Goal: Task Accomplishment & Management: Use online tool/utility

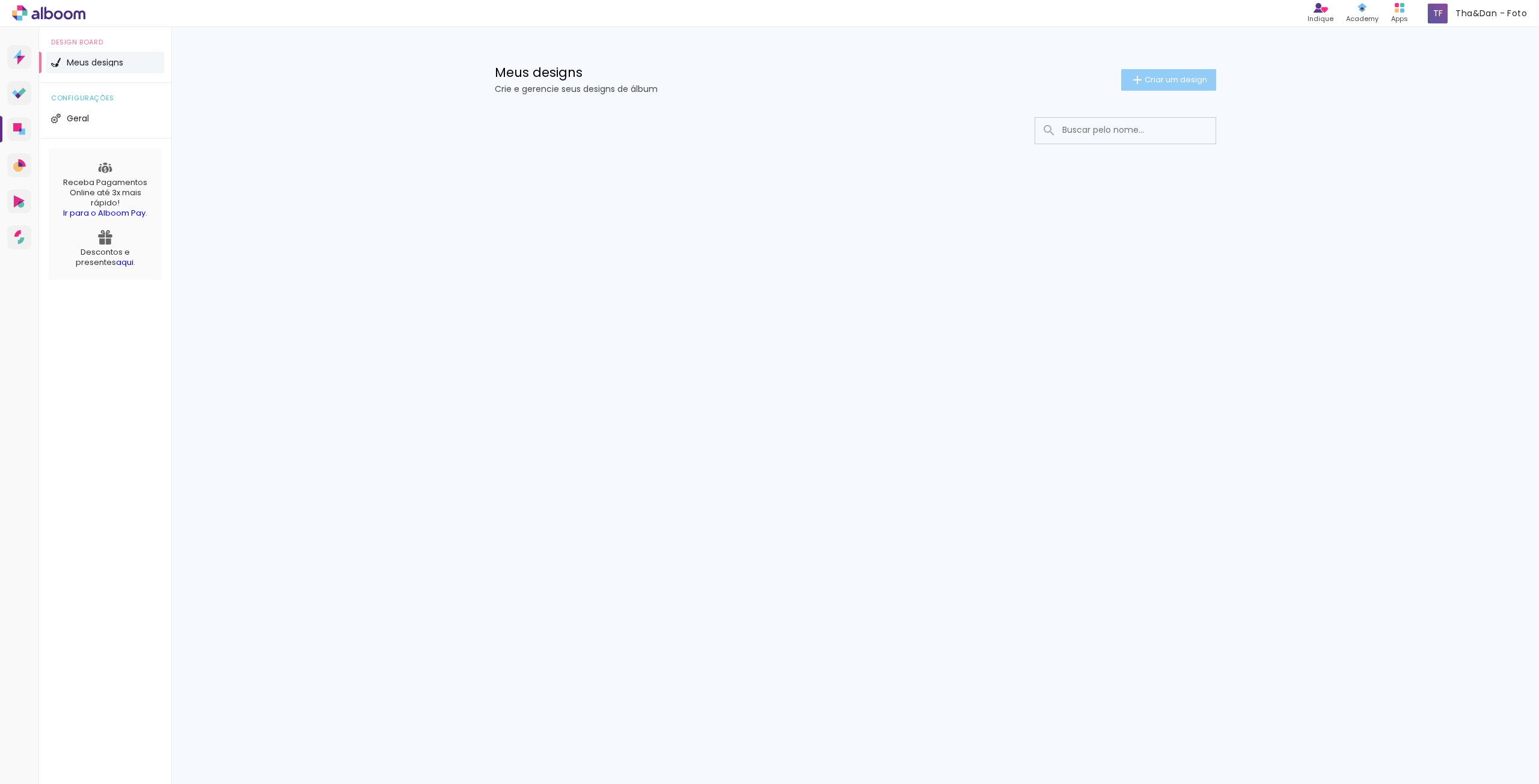
click at [1167, 80] on span "Criar um design" at bounding box center [1175, 80] width 63 height 8
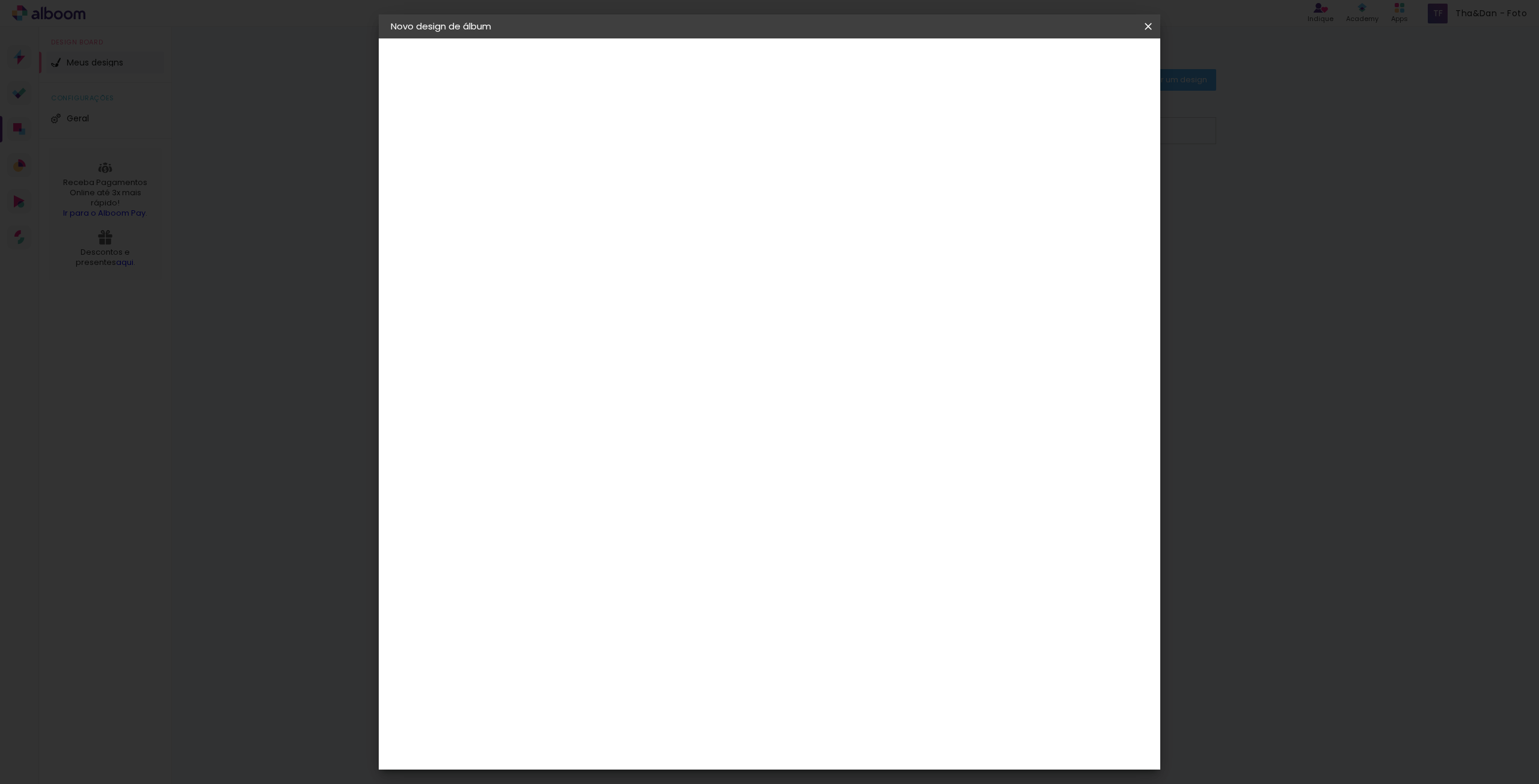
click at [587, 168] on input at bounding box center [587, 161] width 0 height 19
type input "TESTE"
type paper-input "TESTE"
click at [0, 0] on slot "Avançar" at bounding box center [0, 0] width 0 height 0
click at [679, 189] on iron-icon at bounding box center [674, 192] width 10 height 10
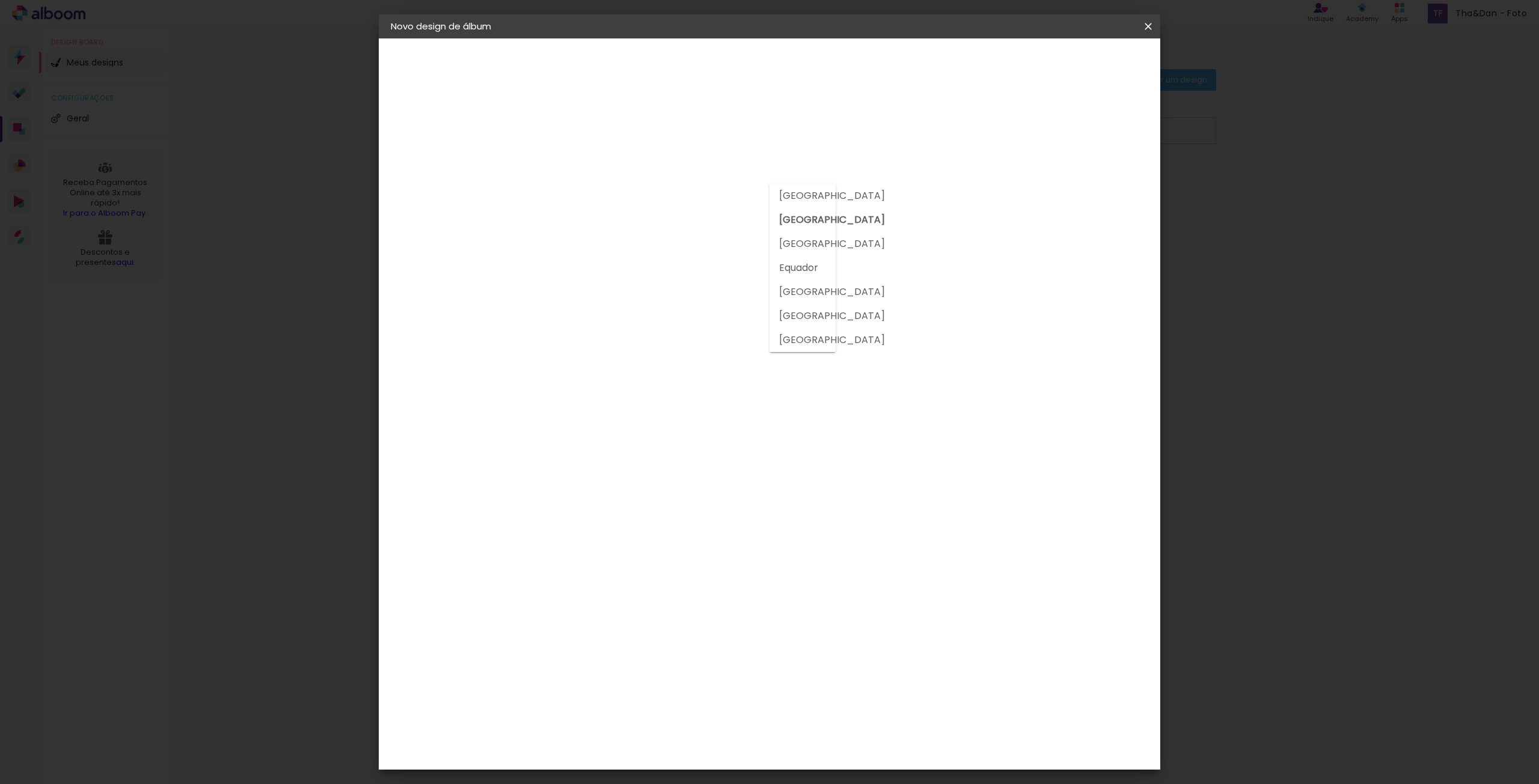
click at [659, 227] on input at bounding box center [618, 229] width 122 height 15
type input "PROFO"
type paper-input "PROFO"
click at [589, 270] on div "ProFox" at bounding box center [596, 272] width 32 height 10
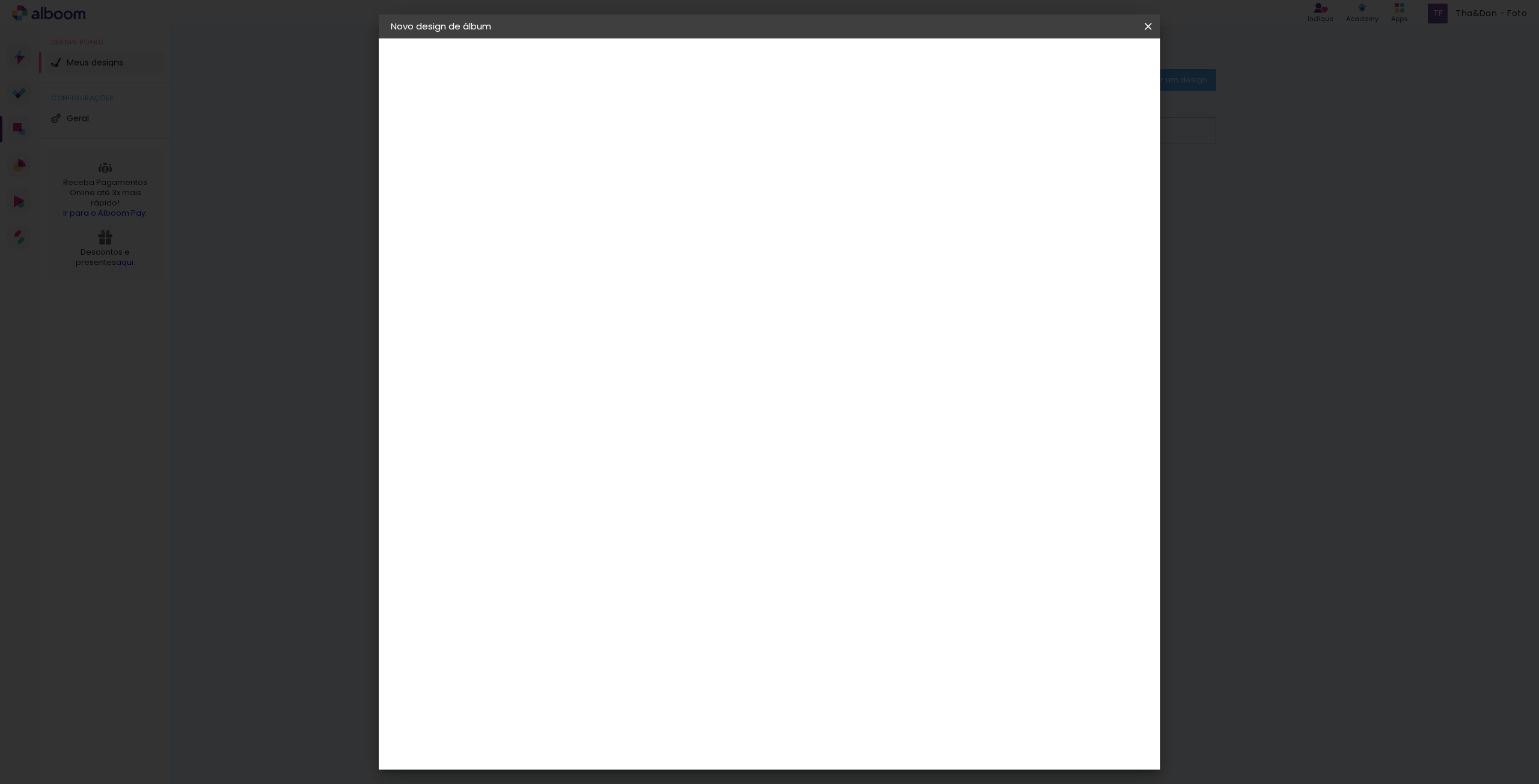
click at [780, 182] on paper-item "Tamanho Livre" at bounding box center [727, 182] width 107 height 26
click at [598, 267] on div "ProFox" at bounding box center [596, 272] width 32 height 10
click at [0, 0] on slot "Tamanho Livre" at bounding box center [0, 0] width 0 height 0
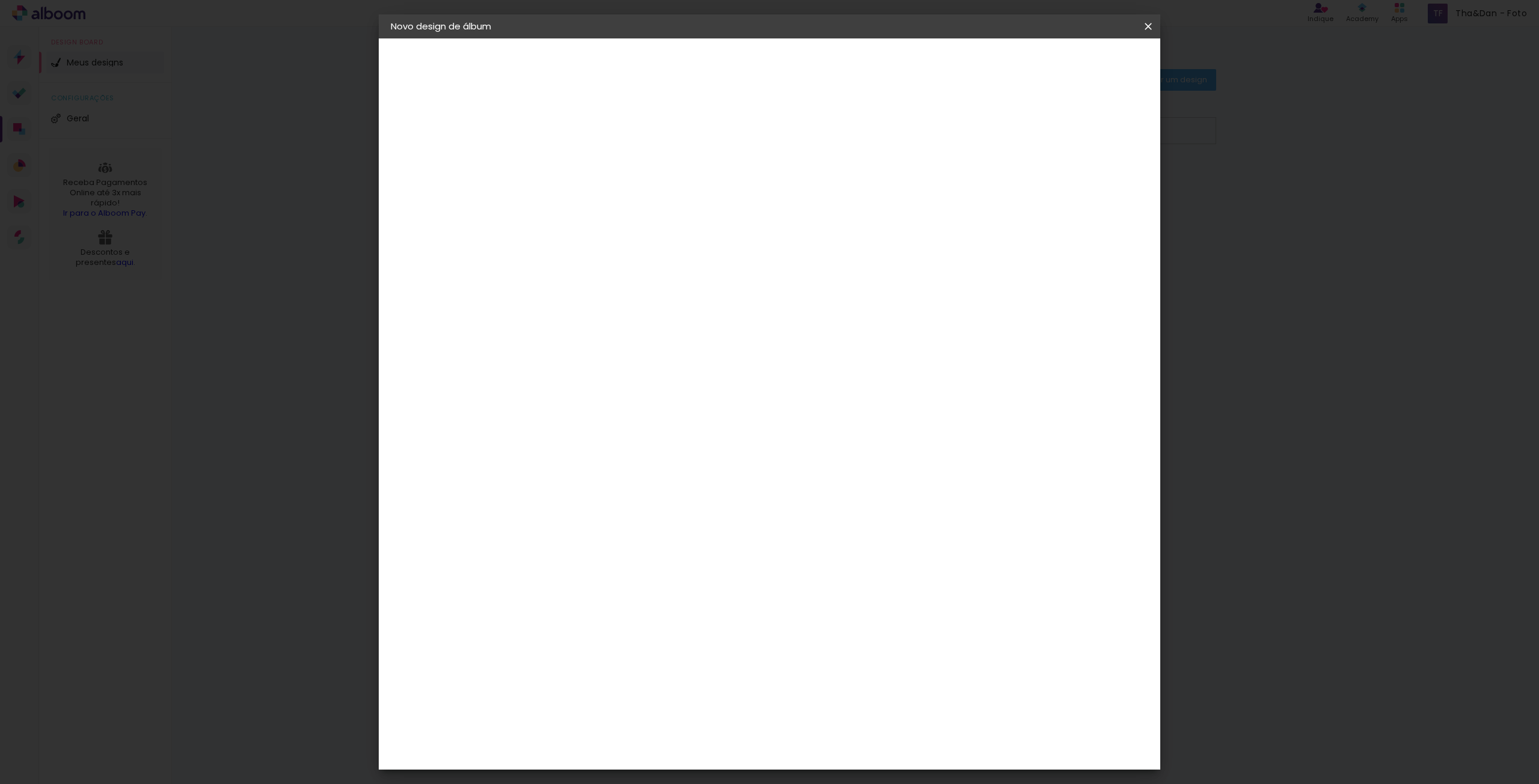
click at [693, 182] on iron-icon at bounding box center [687, 183] width 15 height 15
click at [0, 0] on slot "Tamanho Livre" at bounding box center [0, 0] width 0 height 0
click at [780, 188] on paper-item "Tamanho Livre" at bounding box center [727, 182] width 107 height 26
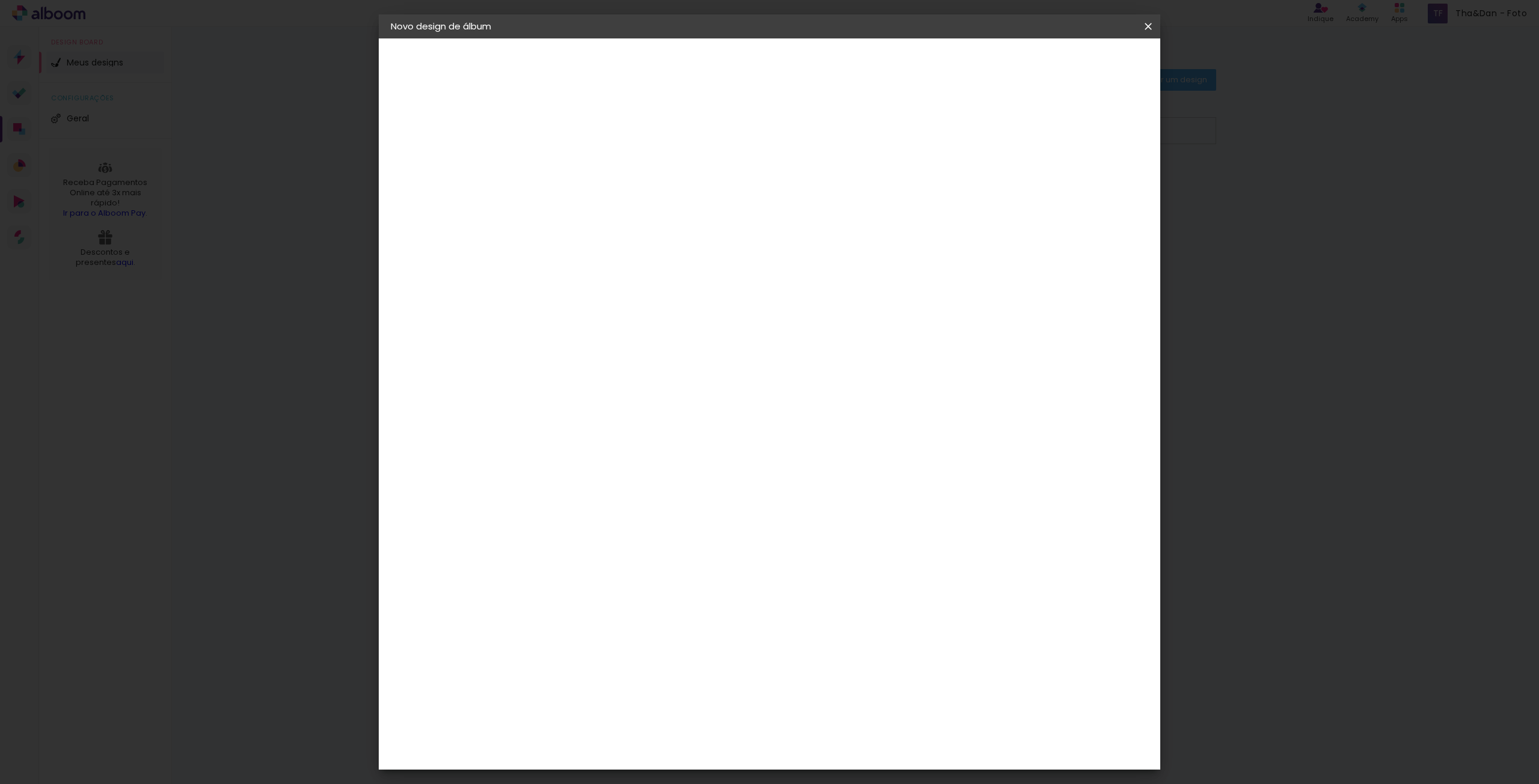
click at [780, 180] on paper-item "Tamanho Livre" at bounding box center [727, 182] width 107 height 26
click at [798, 140] on div "Fornecedor Escolha um fornecedor ou avance com o tamanho livre. Voltar Avançar" at bounding box center [666, 89] width 263 height 102
click at [623, 274] on paper-item "ProFox" at bounding box center [606, 271] width 106 height 26
click at [0, 0] on slot "Avançar" at bounding box center [0, 0] width 0 height 0
click at [669, 661] on span "30 × 30" at bounding box center [641, 673] width 56 height 25
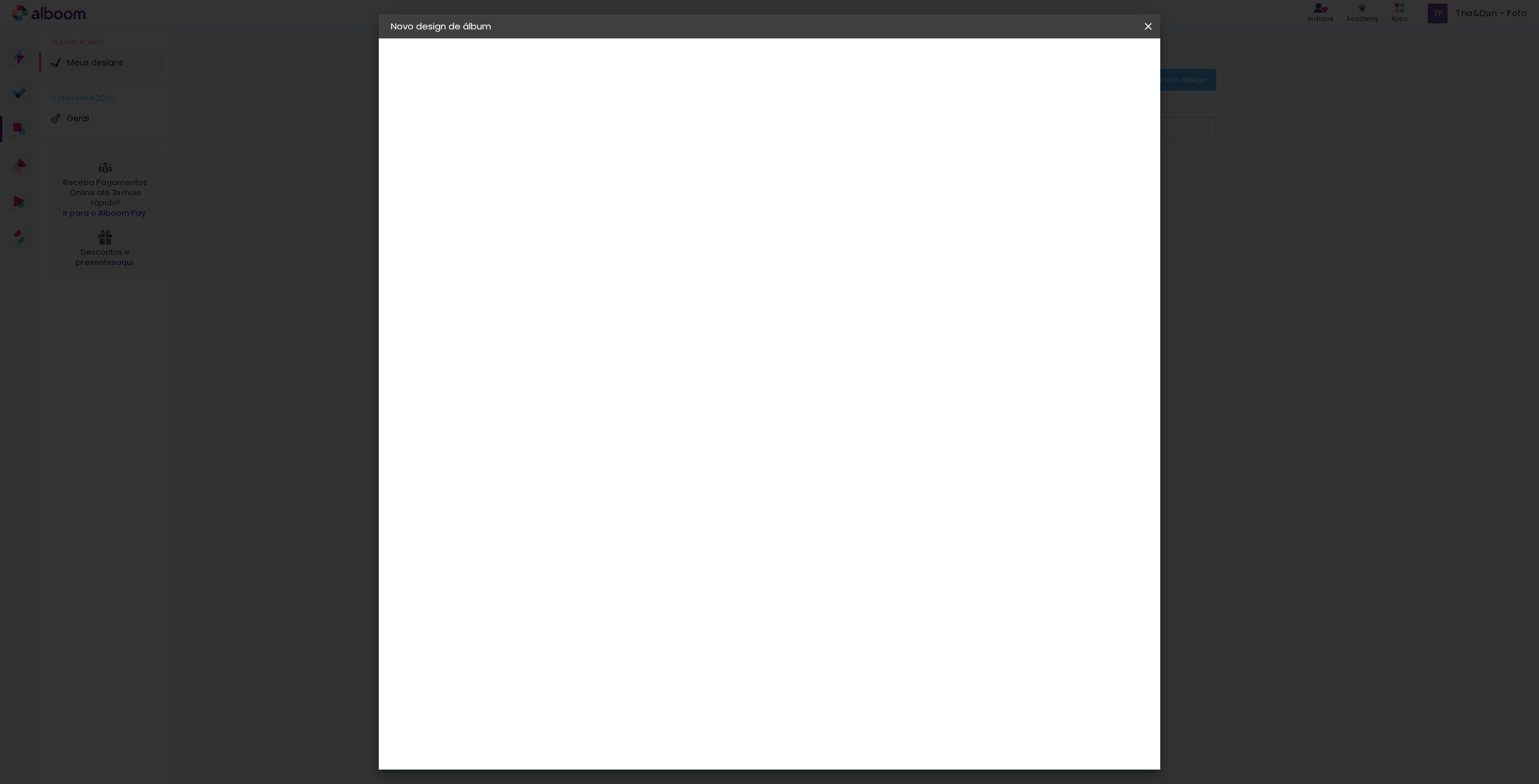
click at [0, 0] on slot "Avançar" at bounding box center [0, 0] width 0 height 0
click at [1004, 131] on div at bounding box center [999, 130] width 11 height 11
type paper-checkbox "on"
click at [1004, 129] on div at bounding box center [999, 130] width 11 height 11
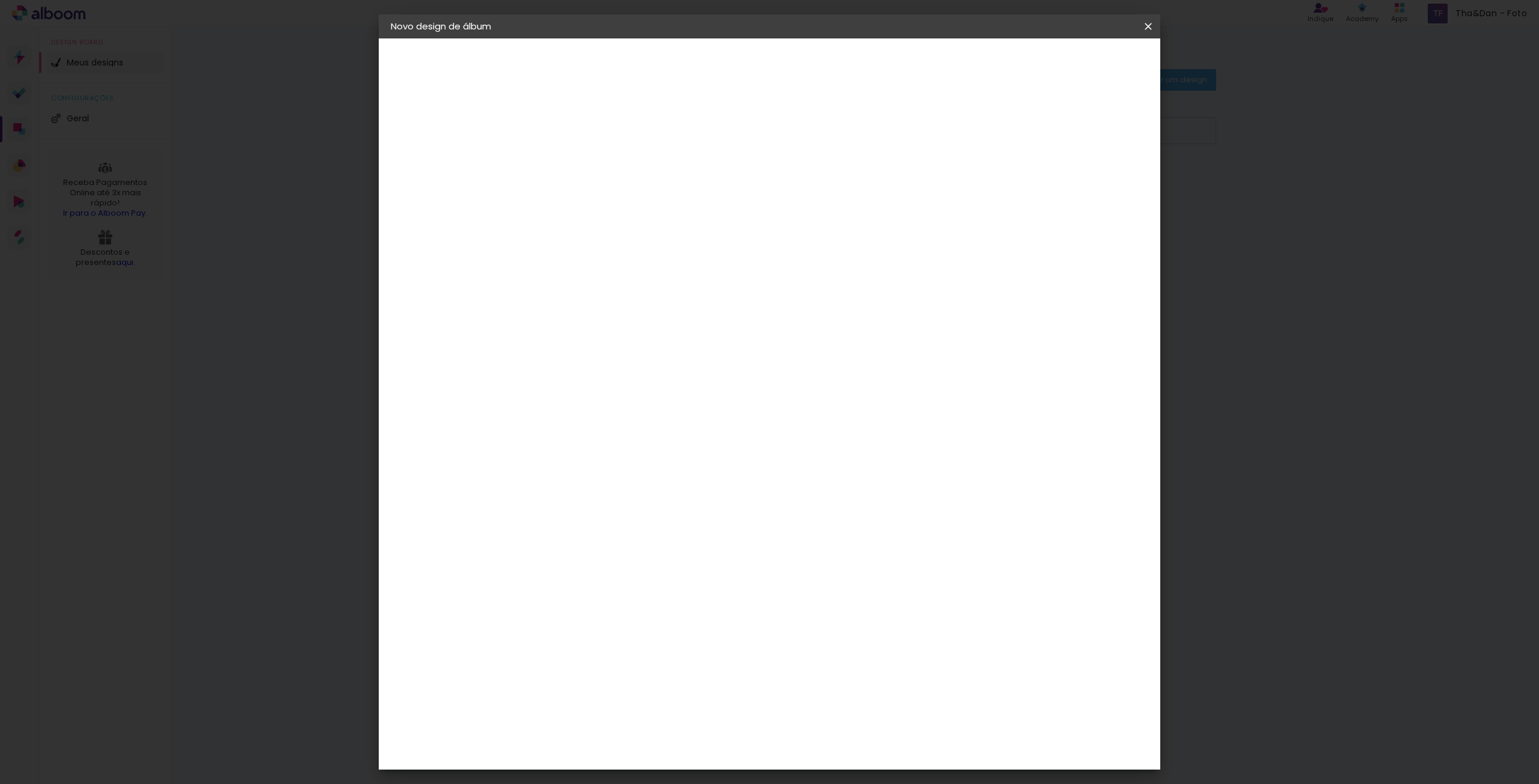
click at [1072, 60] on span "Iniciar design" at bounding box center [1045, 64] width 55 height 9
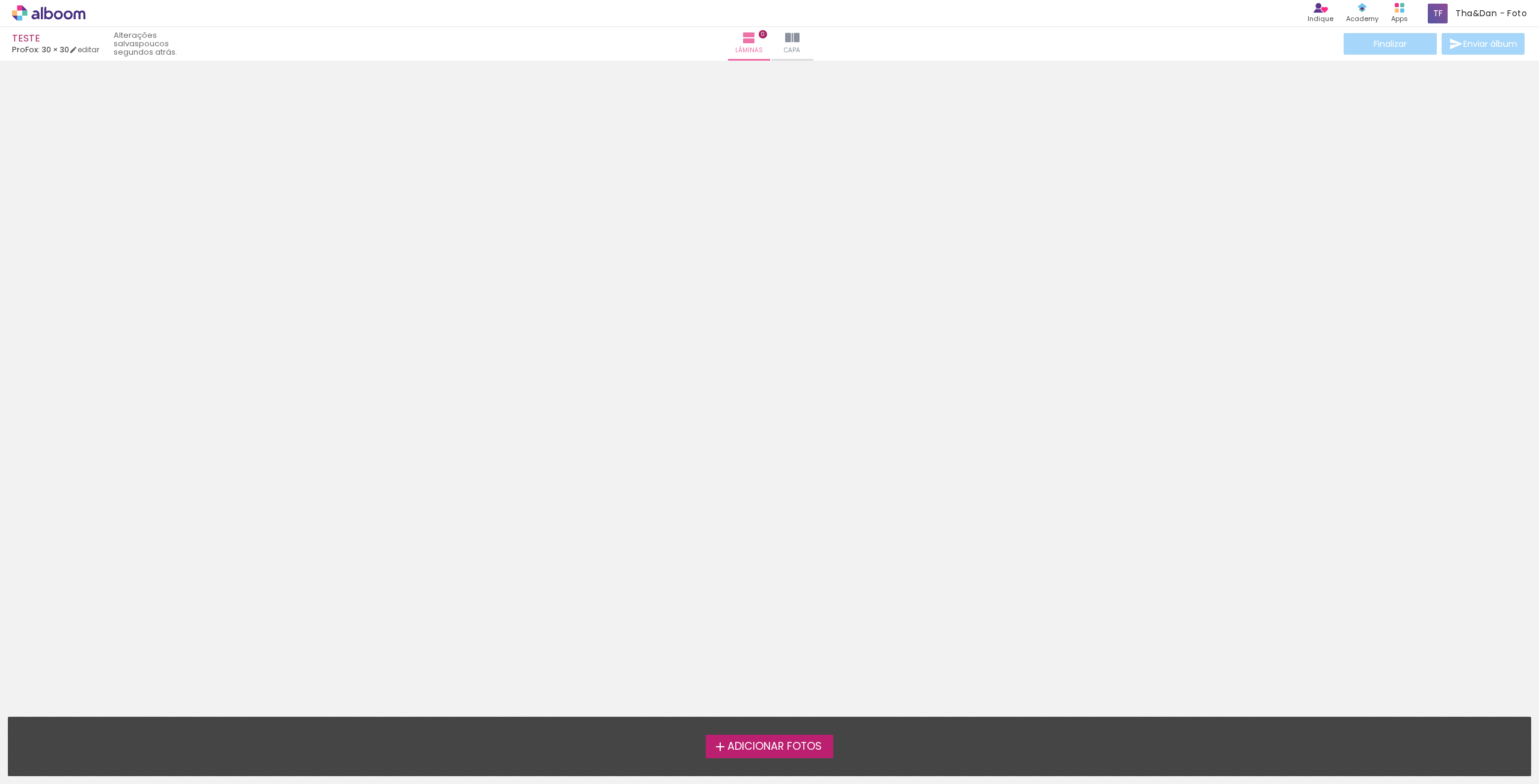
click at [739, 752] on span "Adicionar Fotos" at bounding box center [774, 747] width 94 height 11
click at [0, 0] on input "file" at bounding box center [0, 0] width 0 height 0
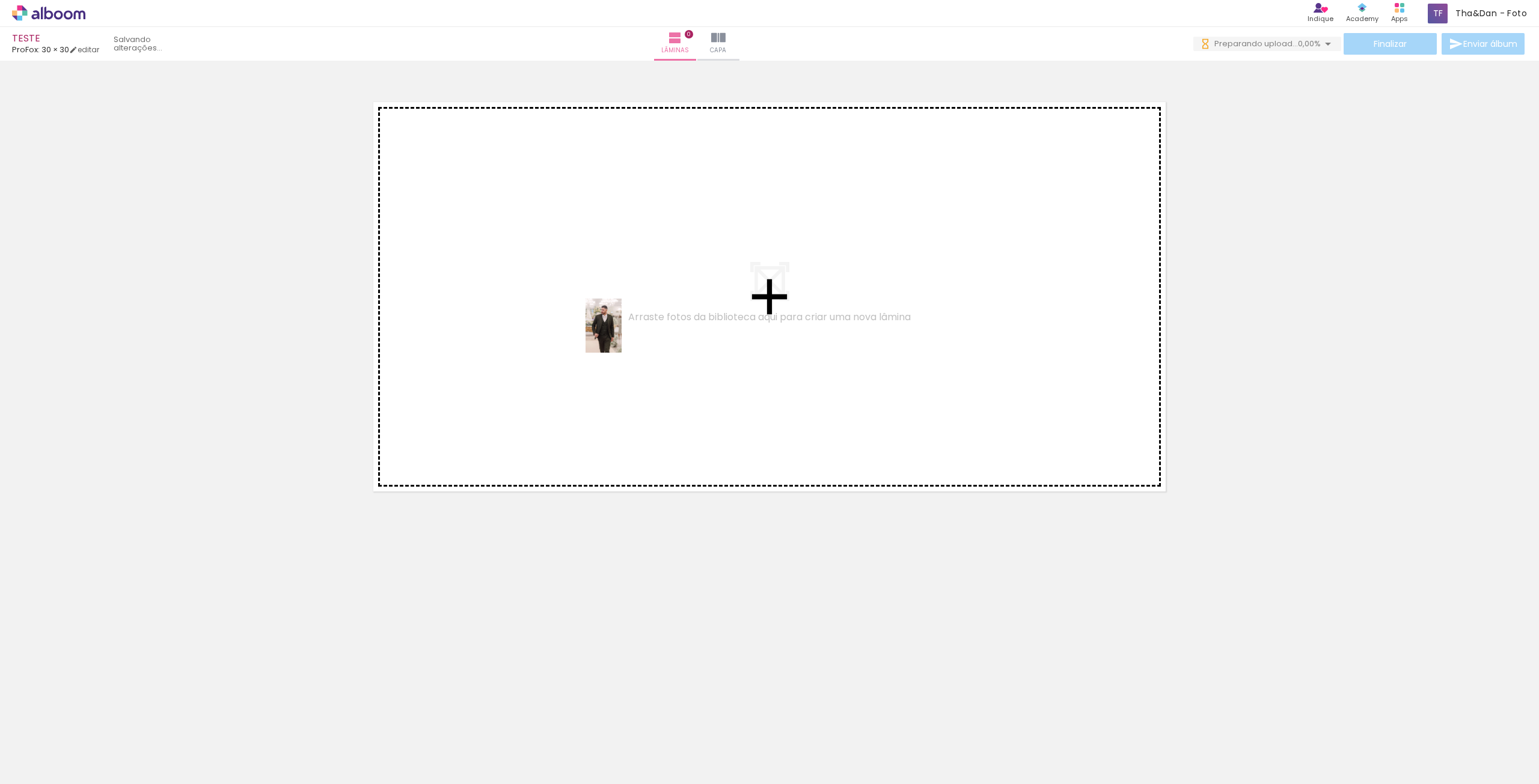
drag, startPoint x: 119, startPoint y: 742, endPoint x: 734, endPoint y: 259, distance: 782.0
click at [734, 259] on quentale-workspace at bounding box center [770, 392] width 1539 height 784
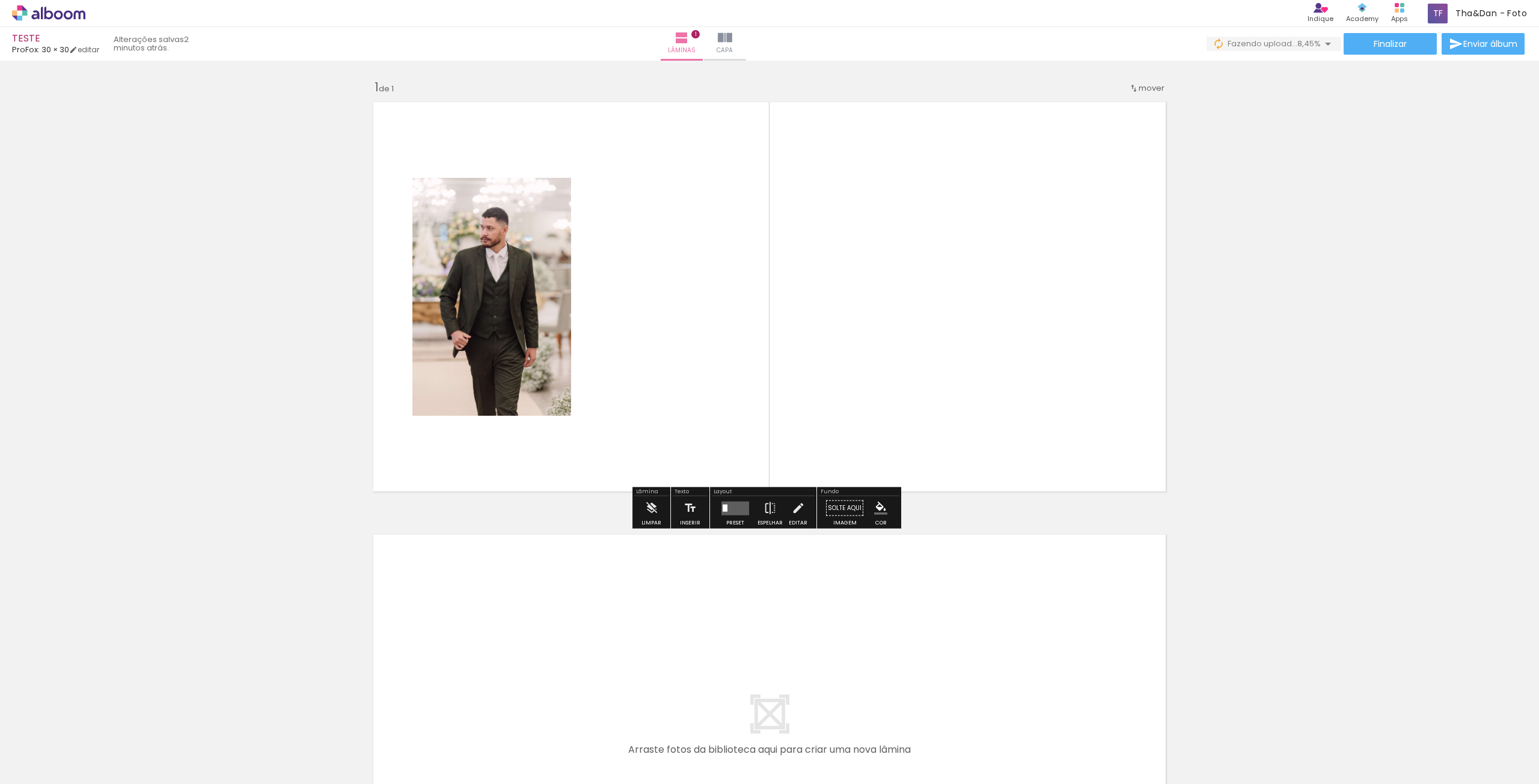
click at [268, 222] on div "Inserir lâmina 1 de 1" at bounding box center [770, 498] width 1539 height 866
